Goal: Task Accomplishment & Management: Manage account settings

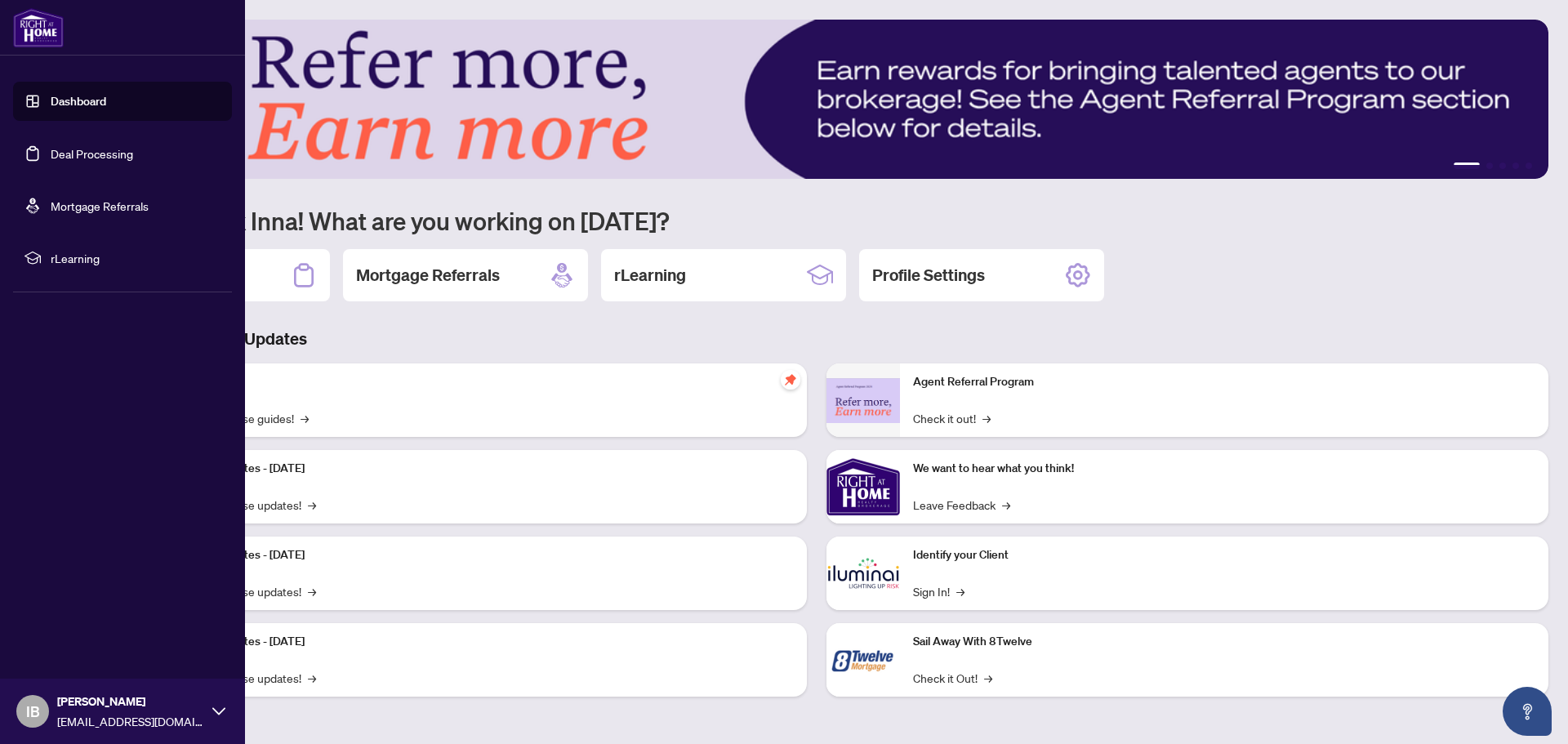
click at [123, 155] on link "Deal Processing" at bounding box center [92, 153] width 82 height 15
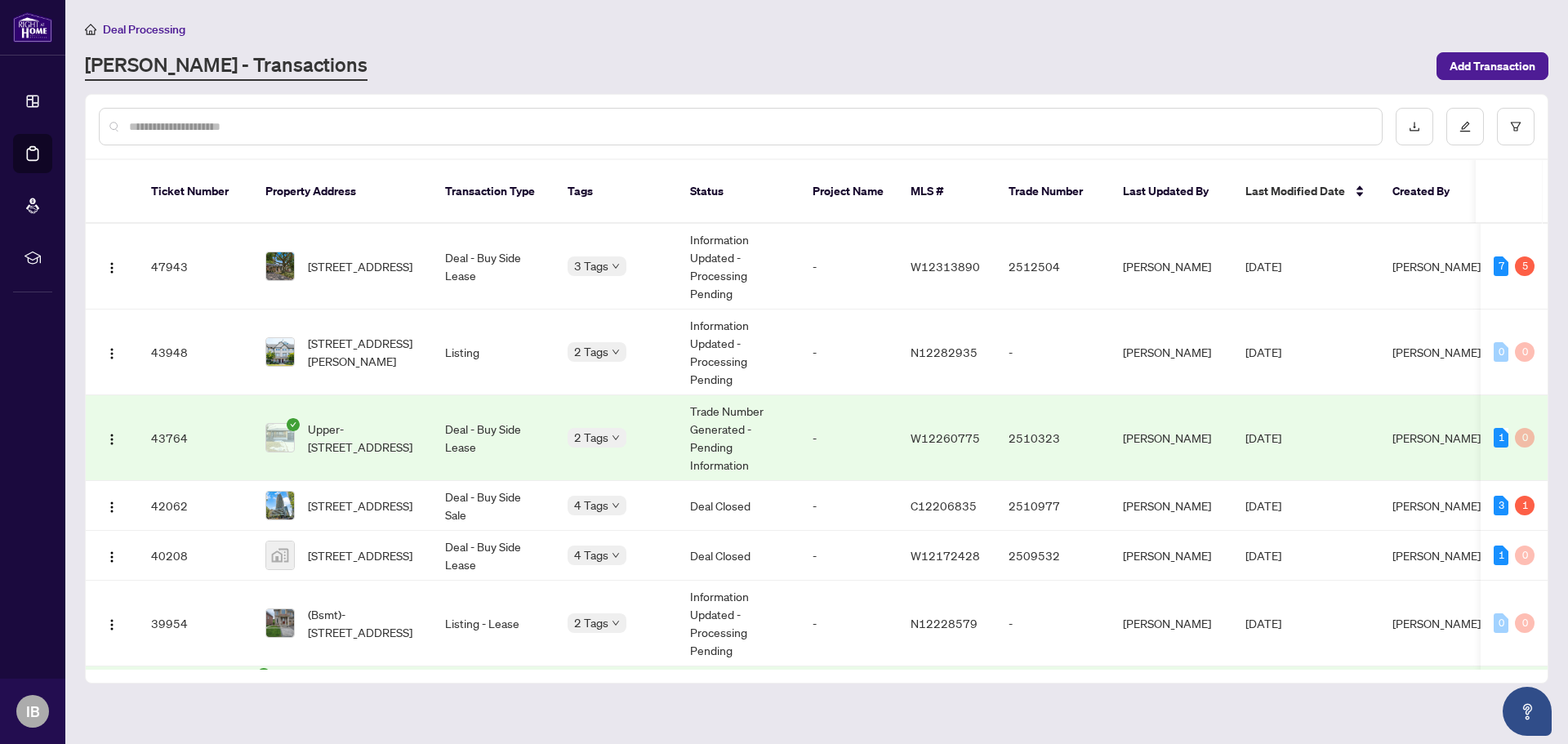
click at [666, 430] on td "2 Tags" at bounding box center [616, 438] width 123 height 86
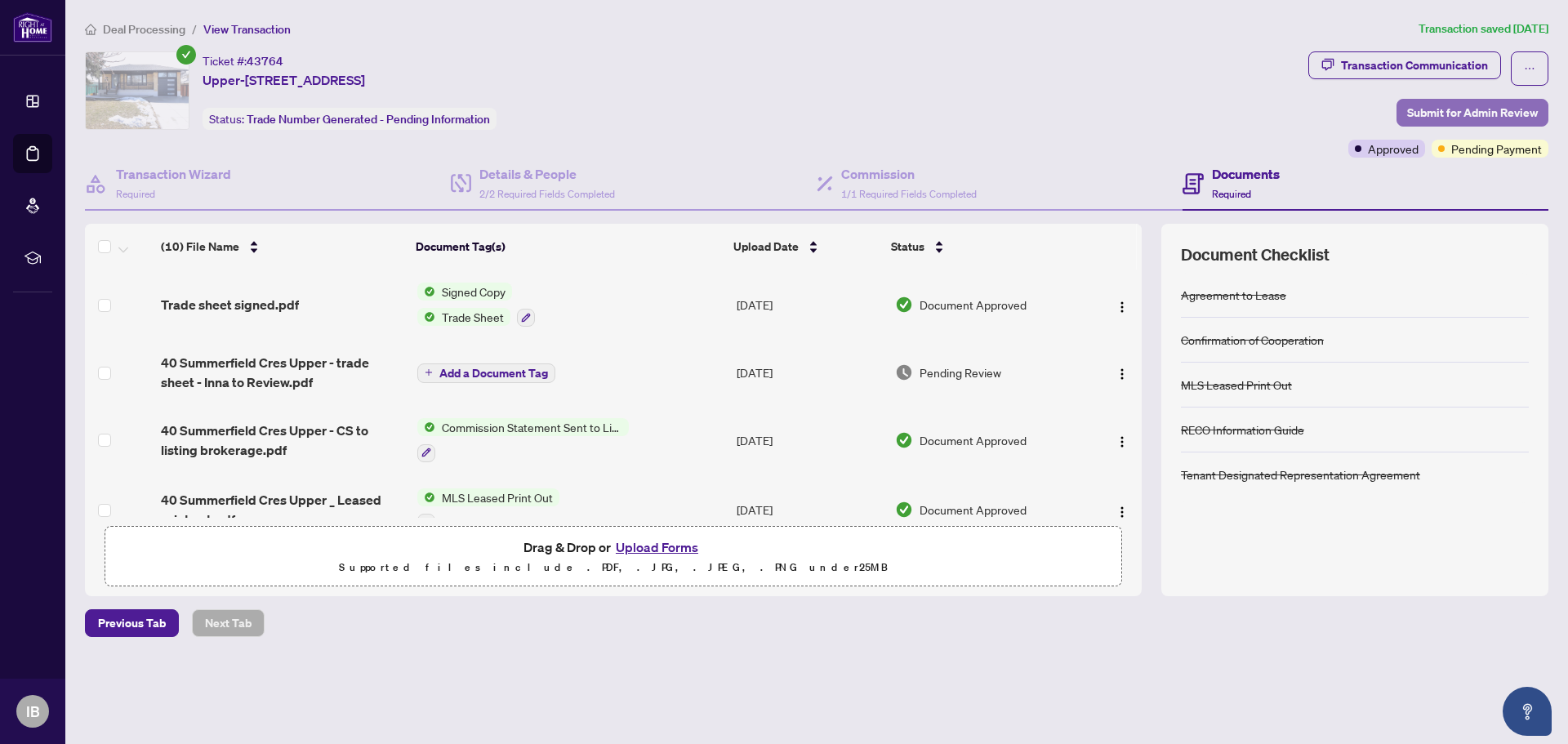
click at [1442, 107] on span "Submit for Admin Review" at bounding box center [1472, 112] width 130 height 26
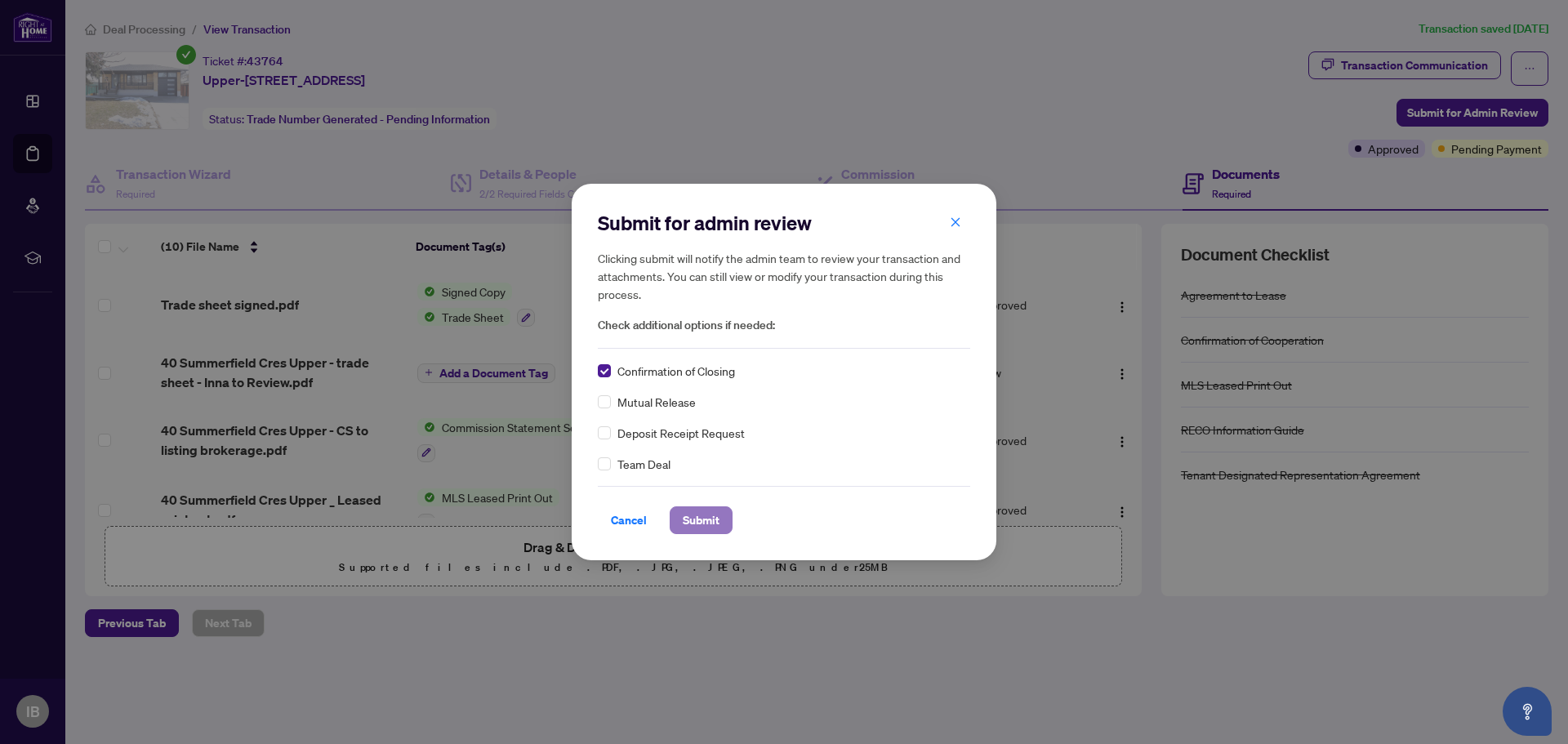
click at [694, 518] on span "Submit" at bounding box center [700, 519] width 37 height 26
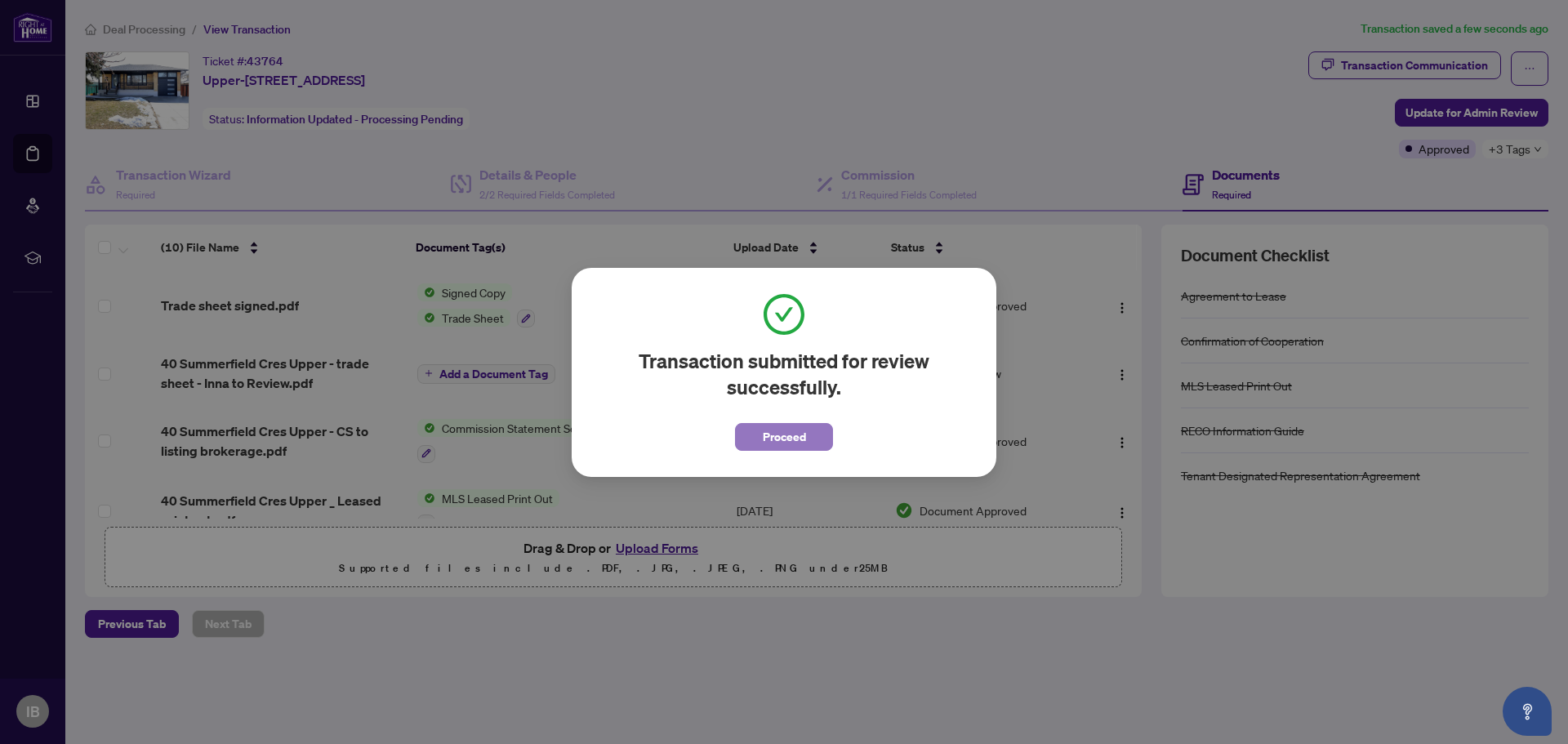
click at [790, 432] on span "Proceed" at bounding box center [784, 436] width 43 height 26
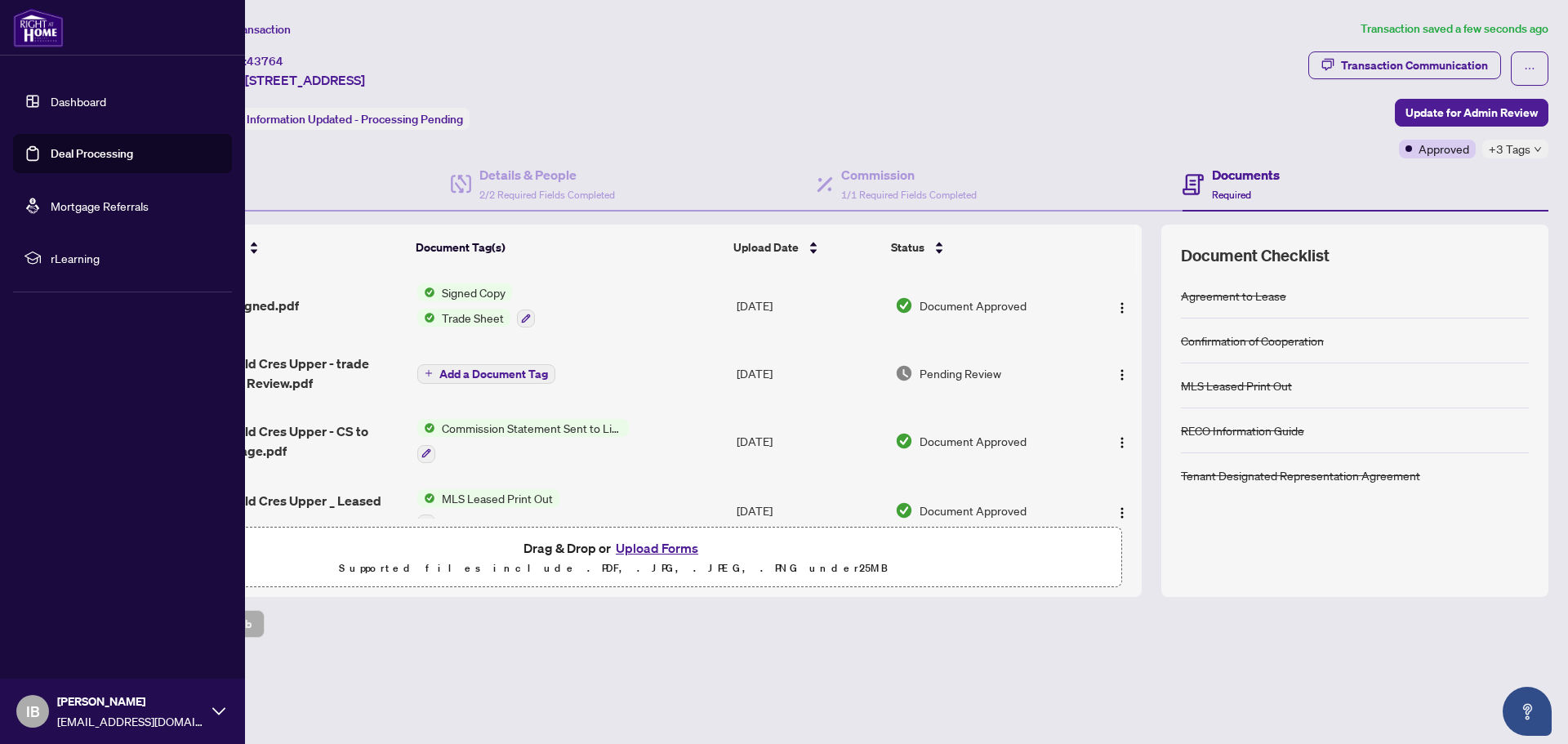
click at [74, 149] on link "Deal Processing" at bounding box center [92, 153] width 82 height 15
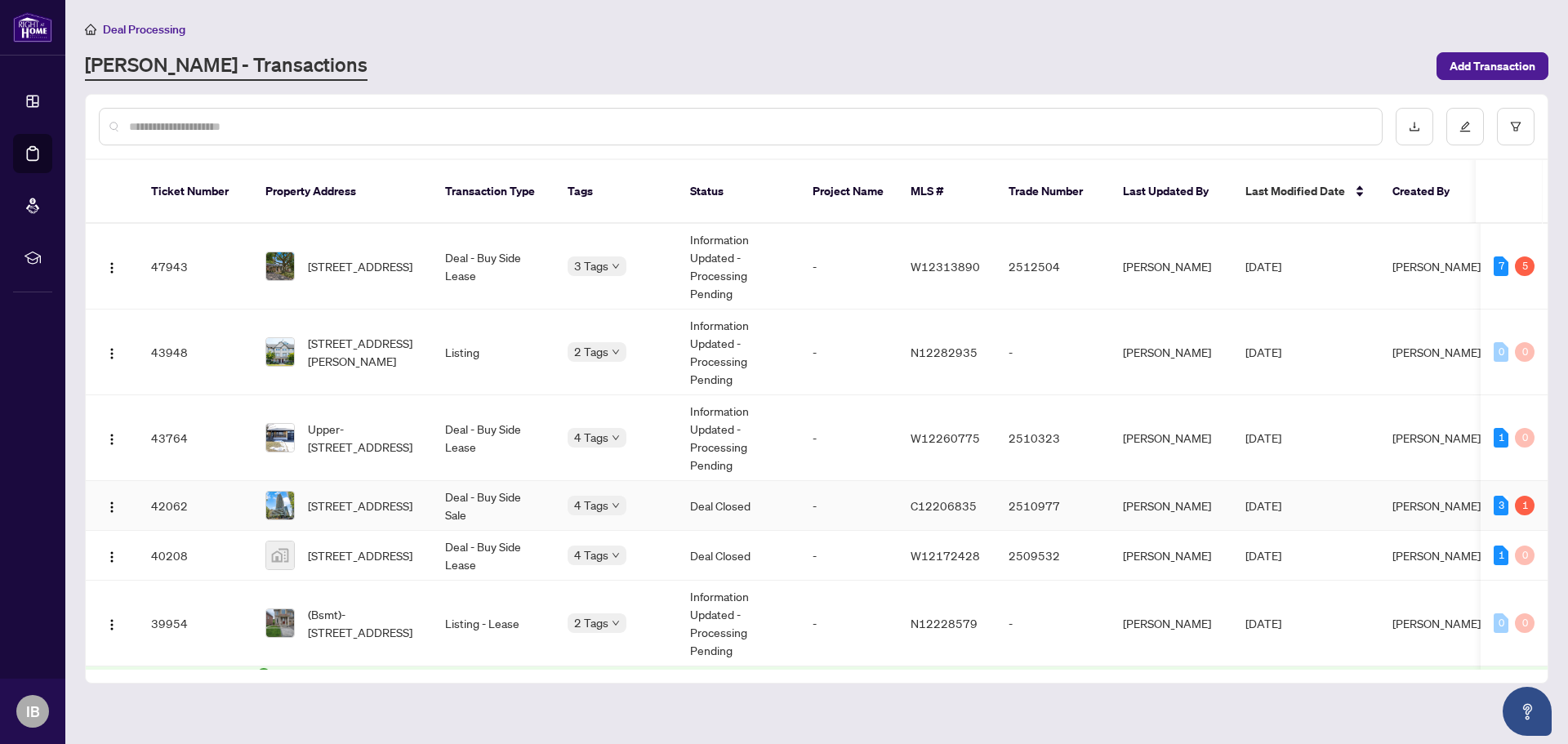
click at [862, 485] on td "-" at bounding box center [848, 506] width 98 height 50
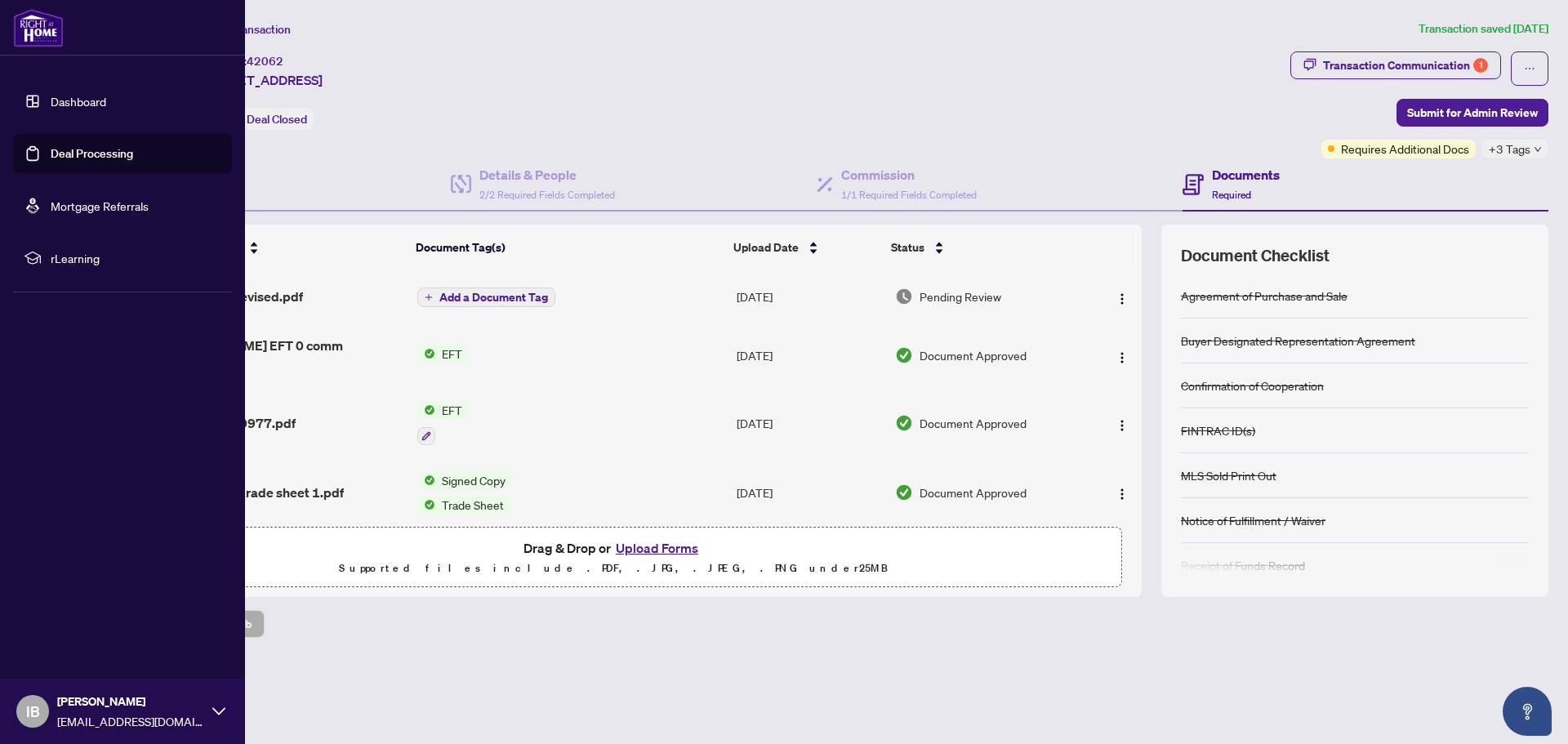
click at [87, 159] on link "Deal Processing" at bounding box center [92, 153] width 82 height 15
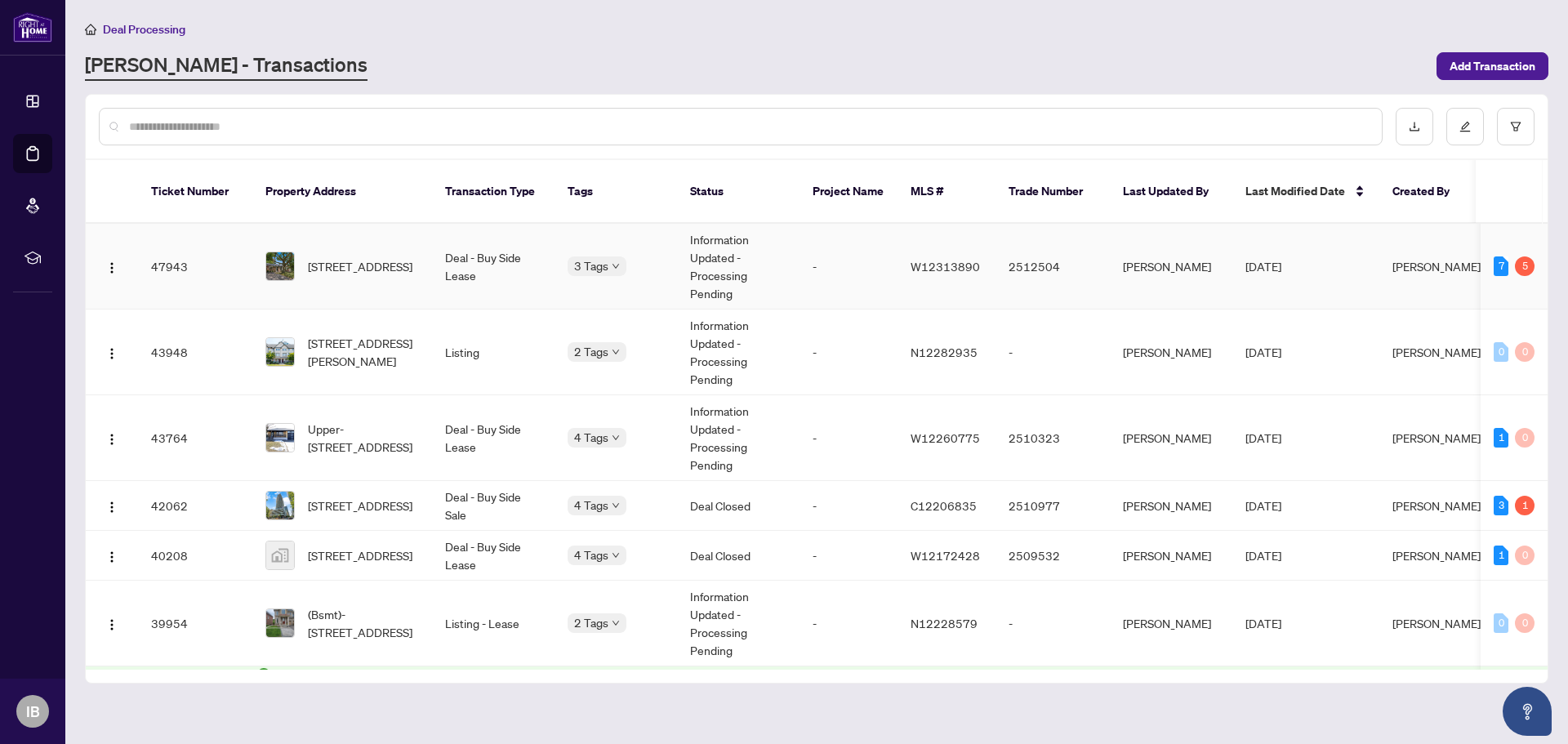
click at [802, 274] on td "-" at bounding box center [848, 267] width 98 height 86
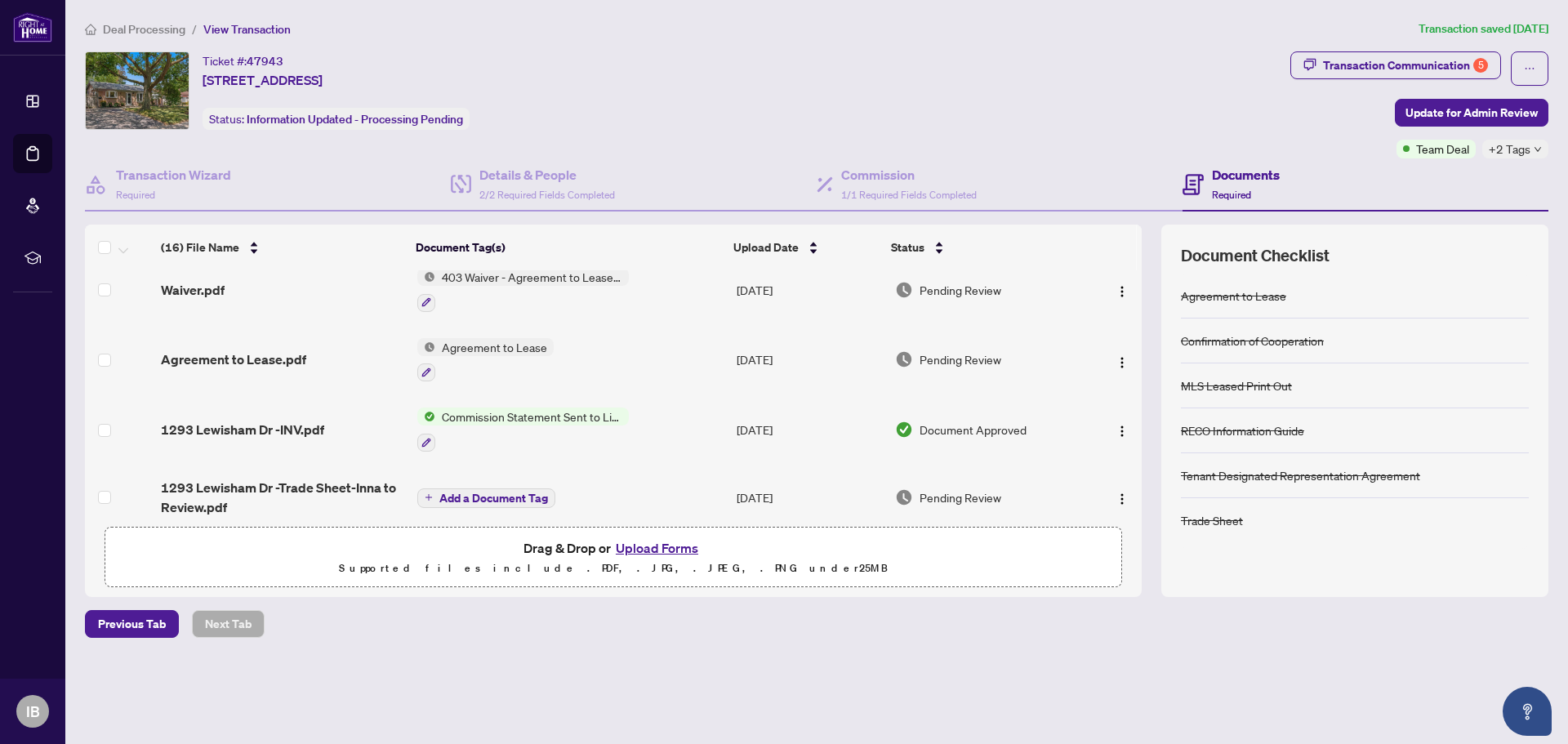
scroll to position [353, 0]
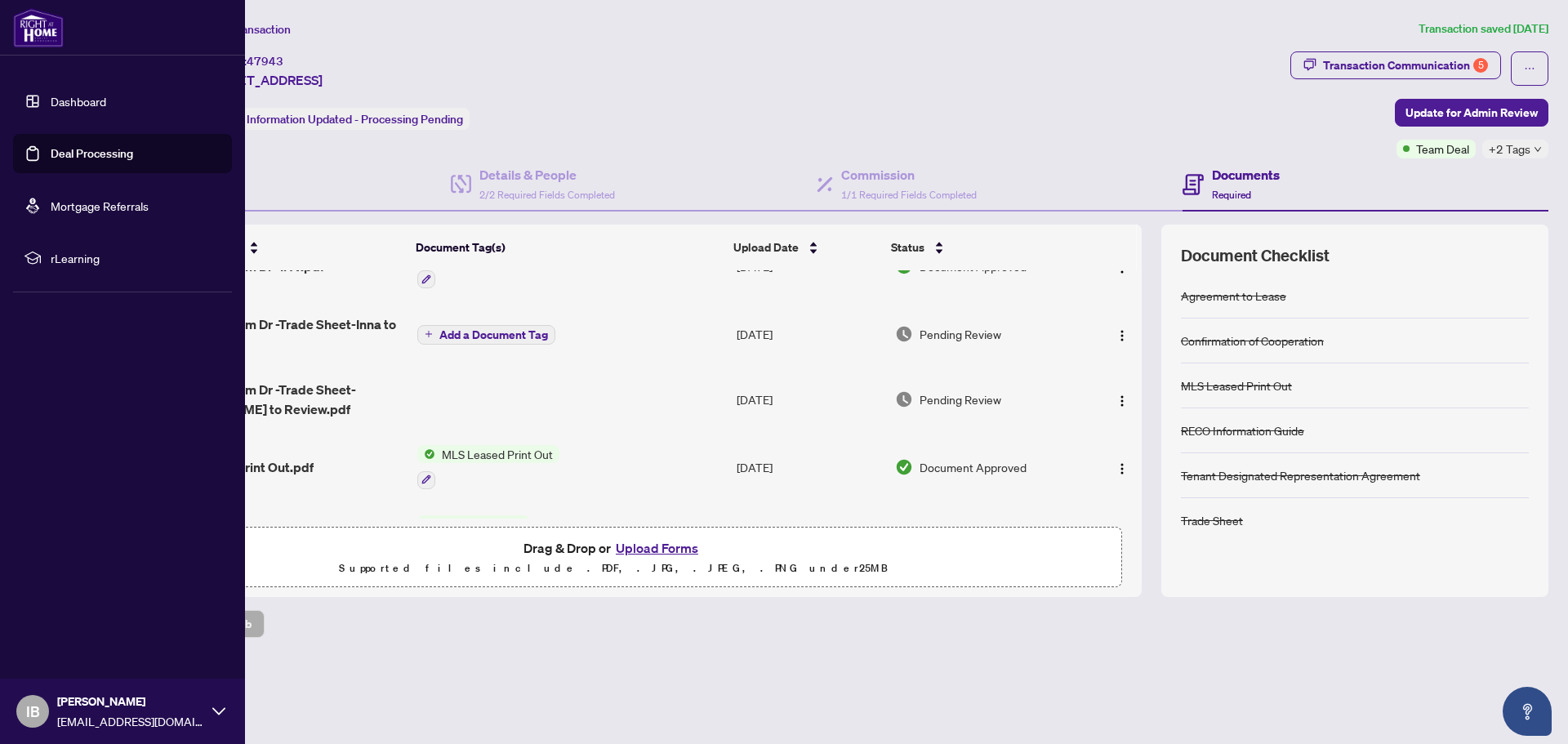
click at [75, 154] on link "Deal Processing" at bounding box center [92, 153] width 82 height 15
